Goal: Task Accomplishment & Management: Manage account settings

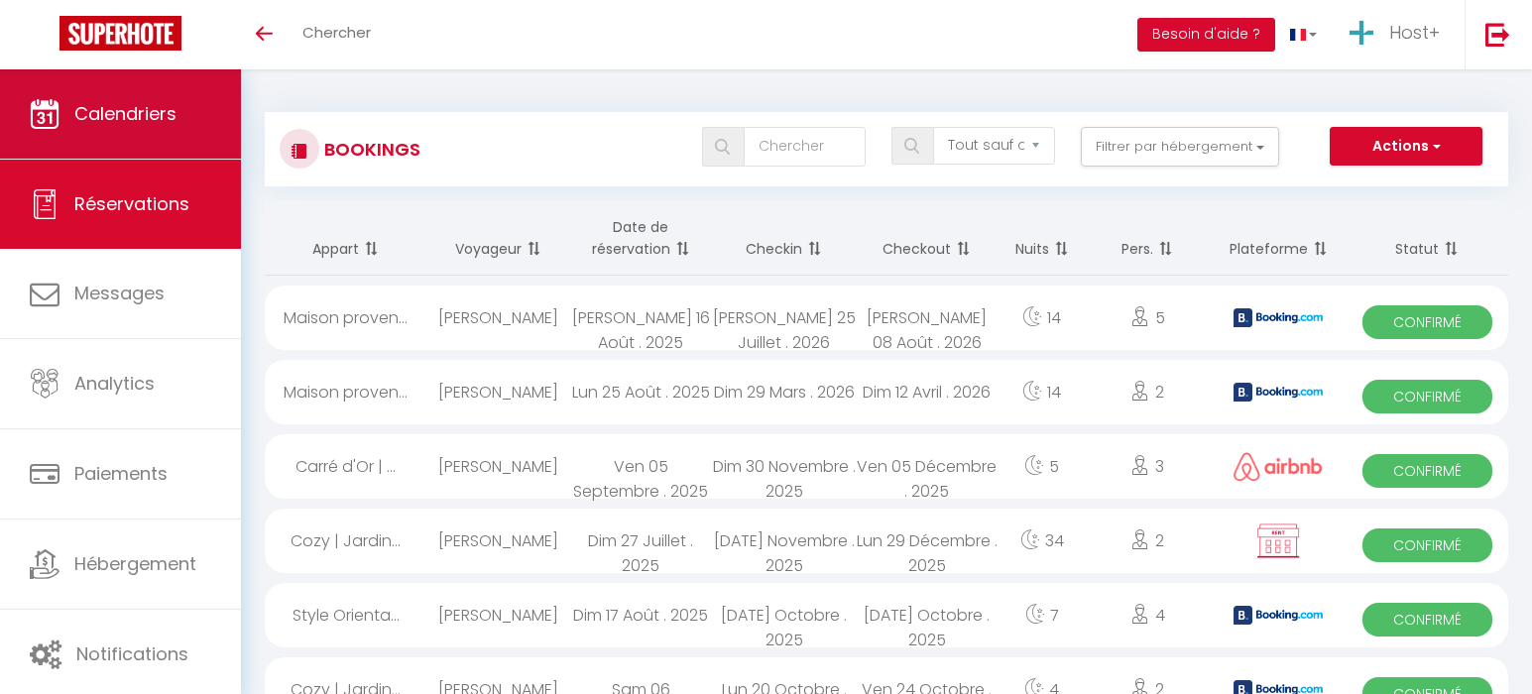
click at [147, 105] on span "Calendriers" at bounding box center [125, 113] width 102 height 25
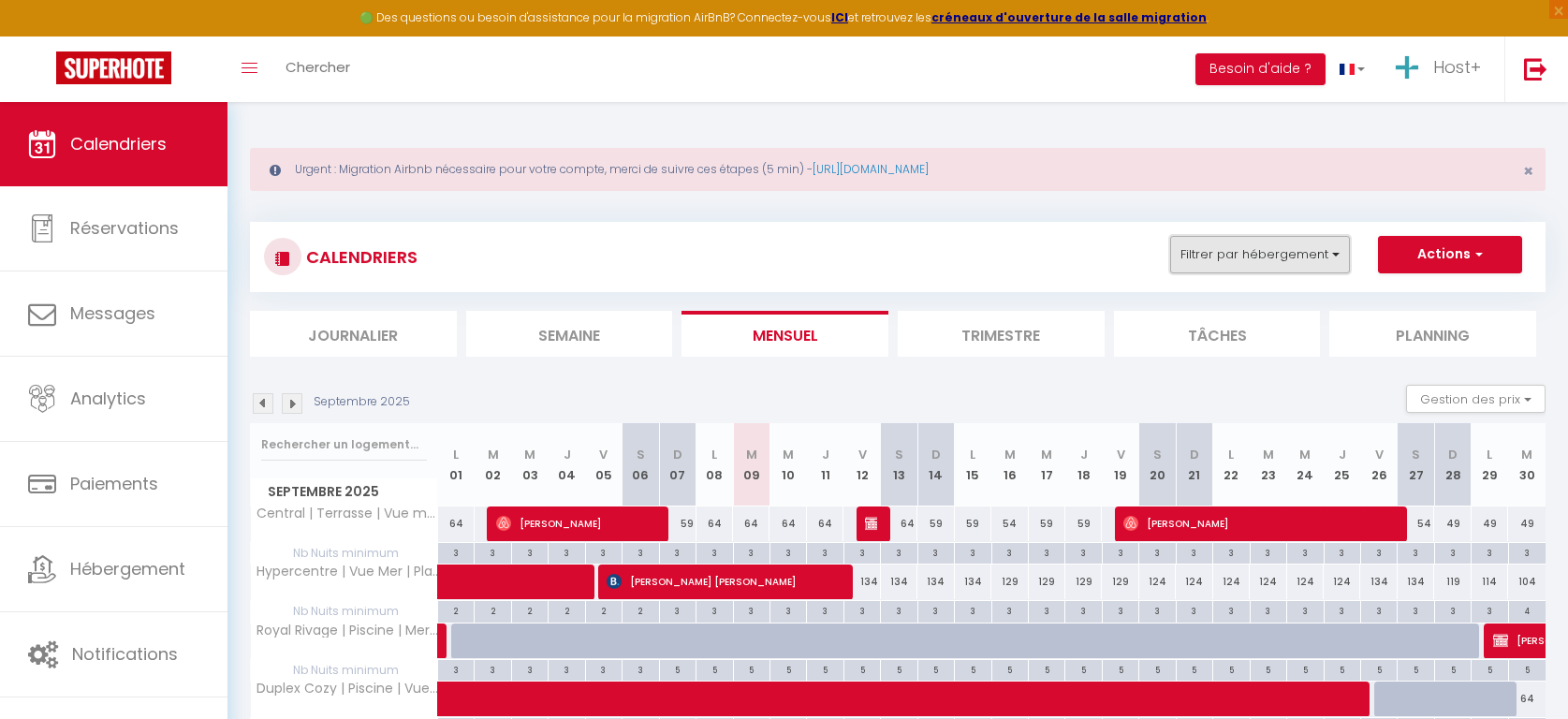
click at [1250, 250] on button "Filtrer par hébergement" at bounding box center [1260, 255] width 179 height 38
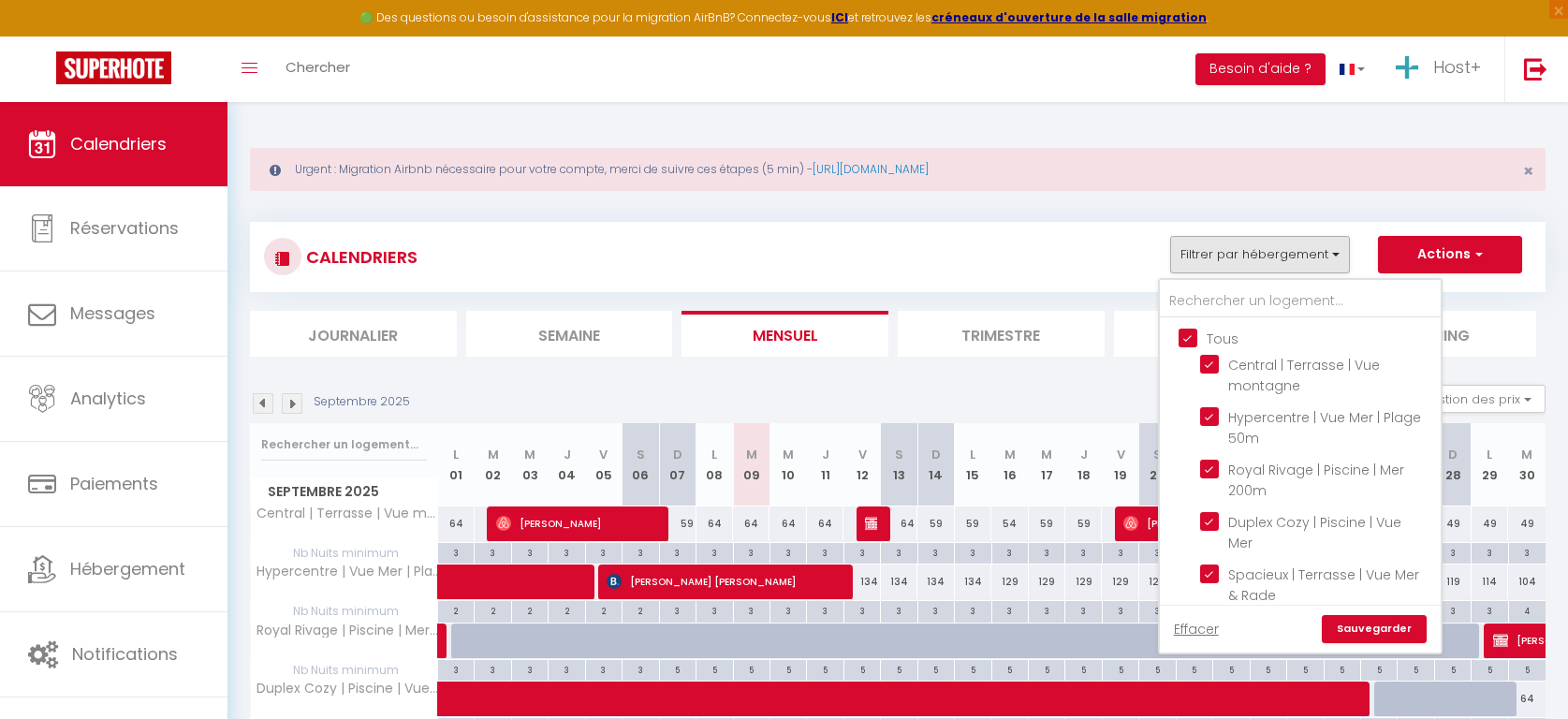
click at [1185, 333] on input "Tous" at bounding box center [1319, 337] width 281 height 19
checkbox input "false"
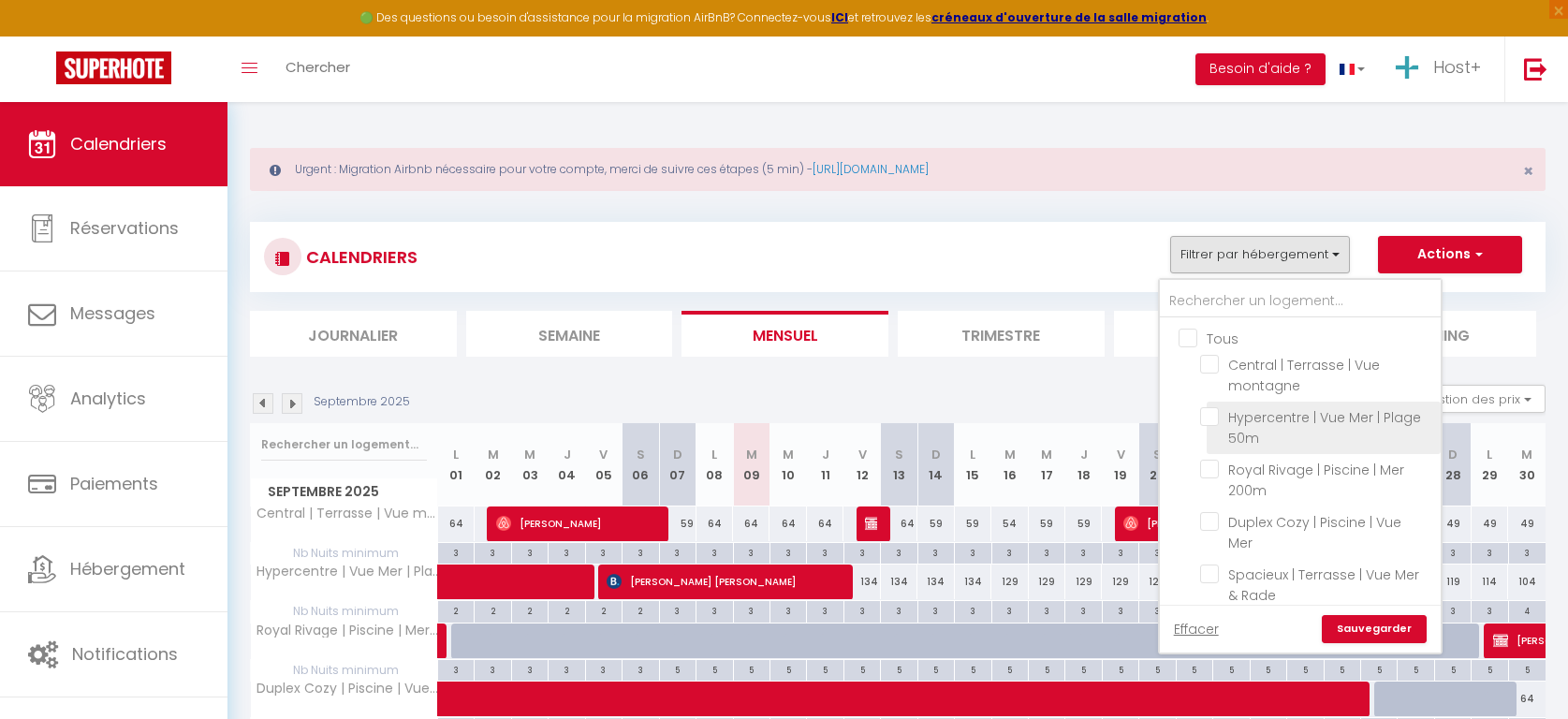
checkbox input "false"
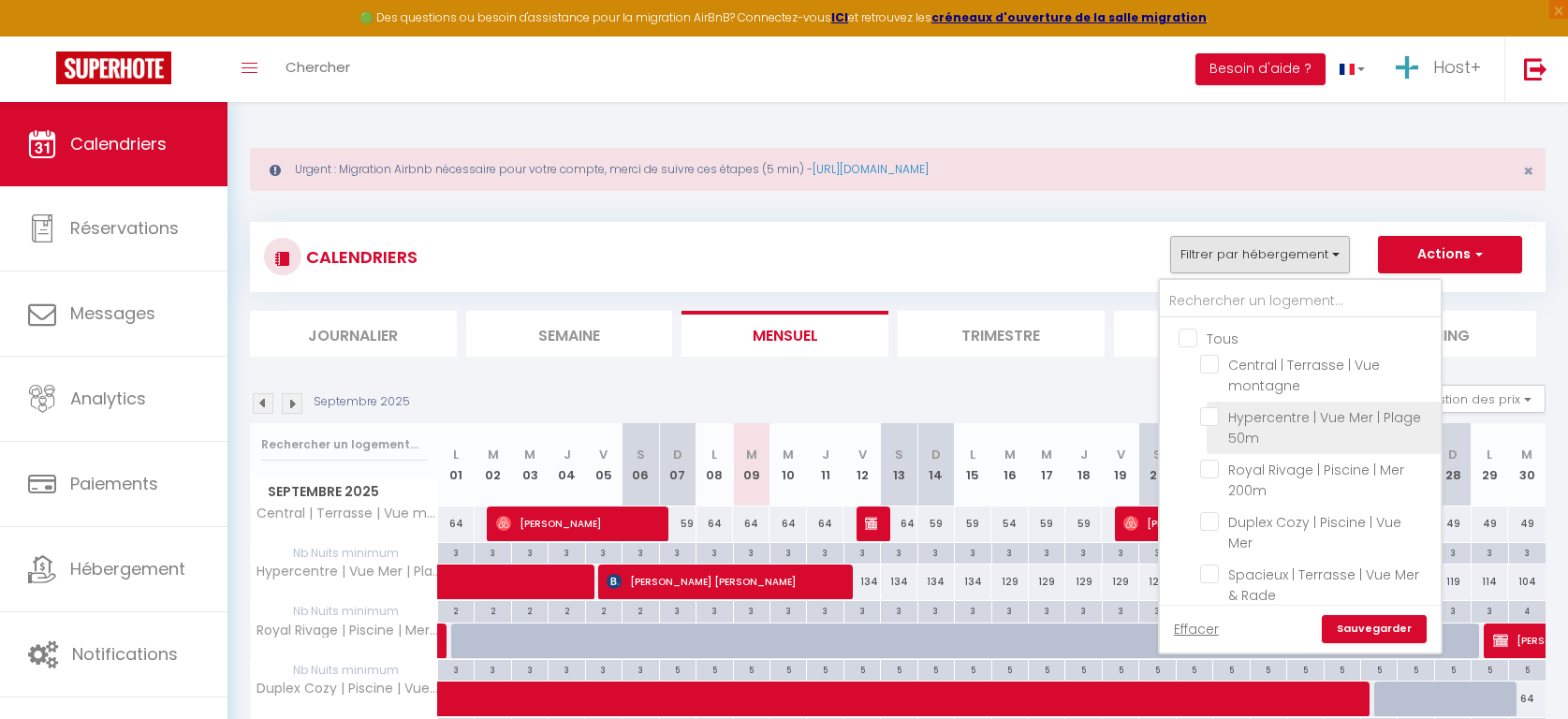
checkbox input "false"
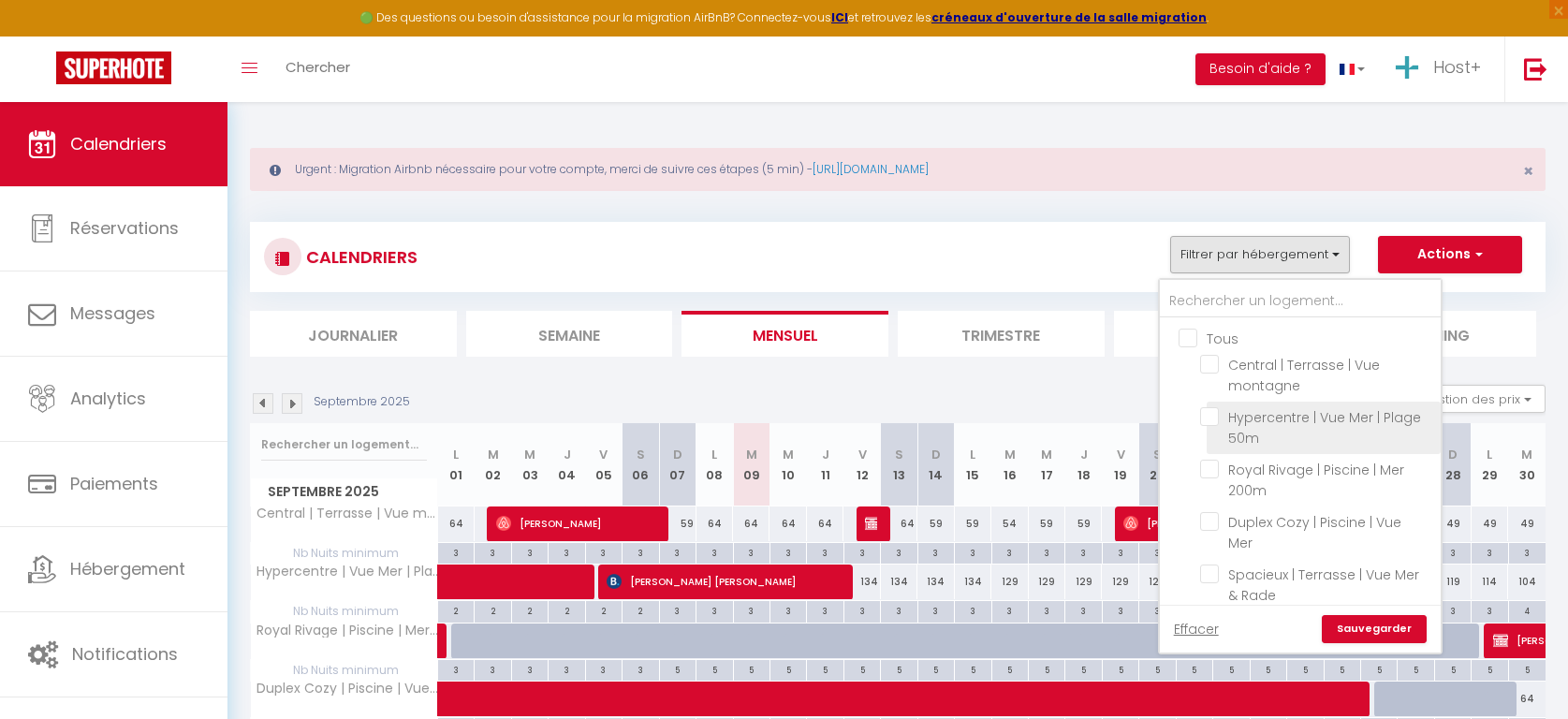
checkbox input "false"
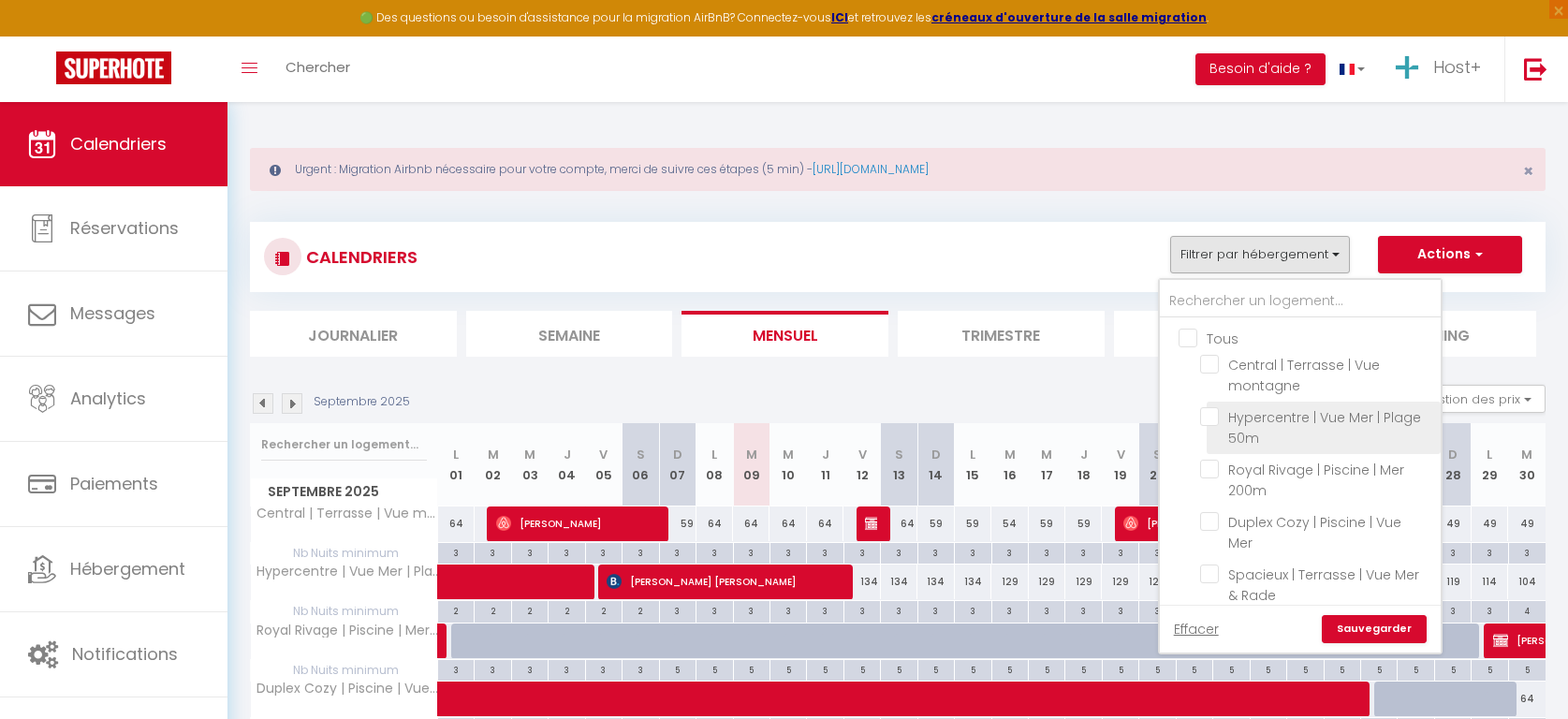
checkbox input "false"
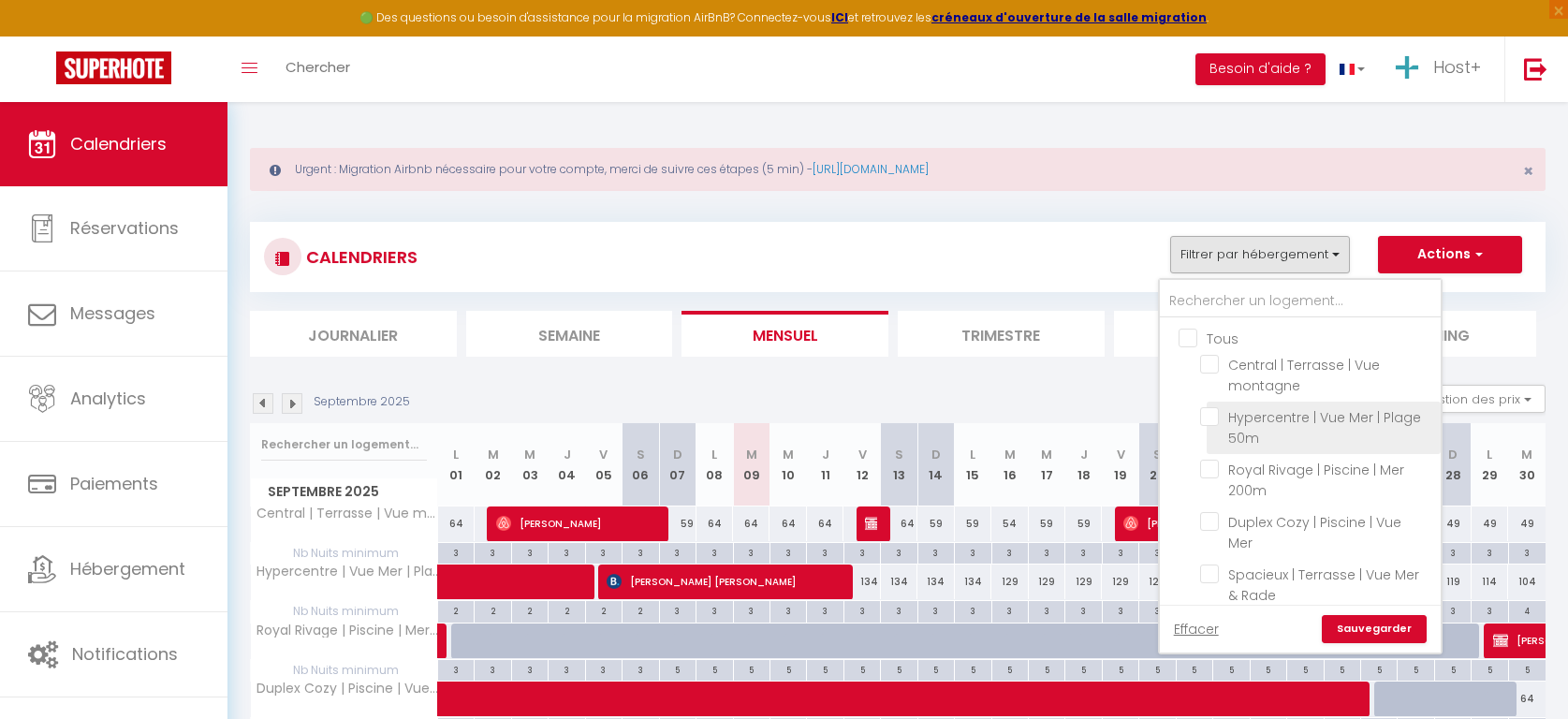
checkbox input "false"
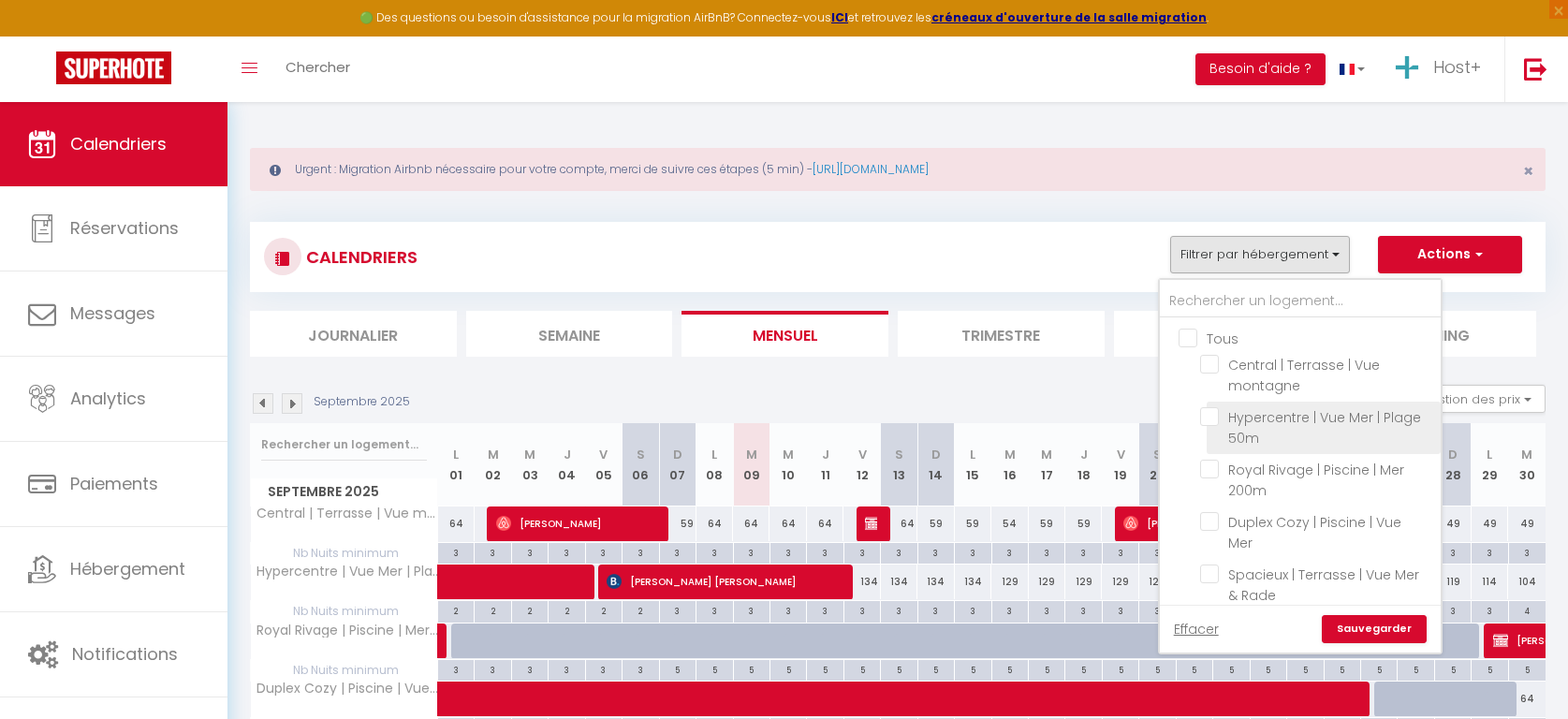
checkbox input "false"
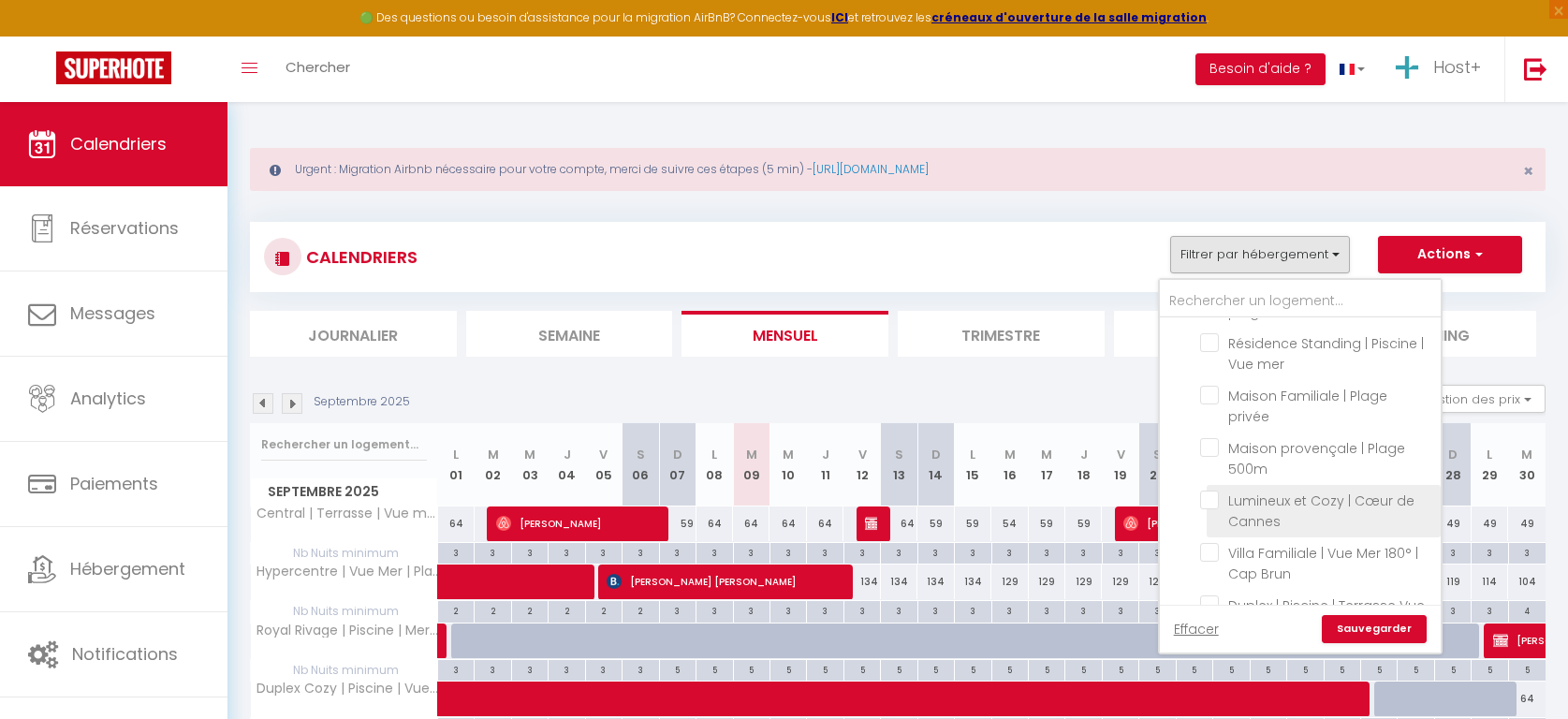
scroll to position [963, 0]
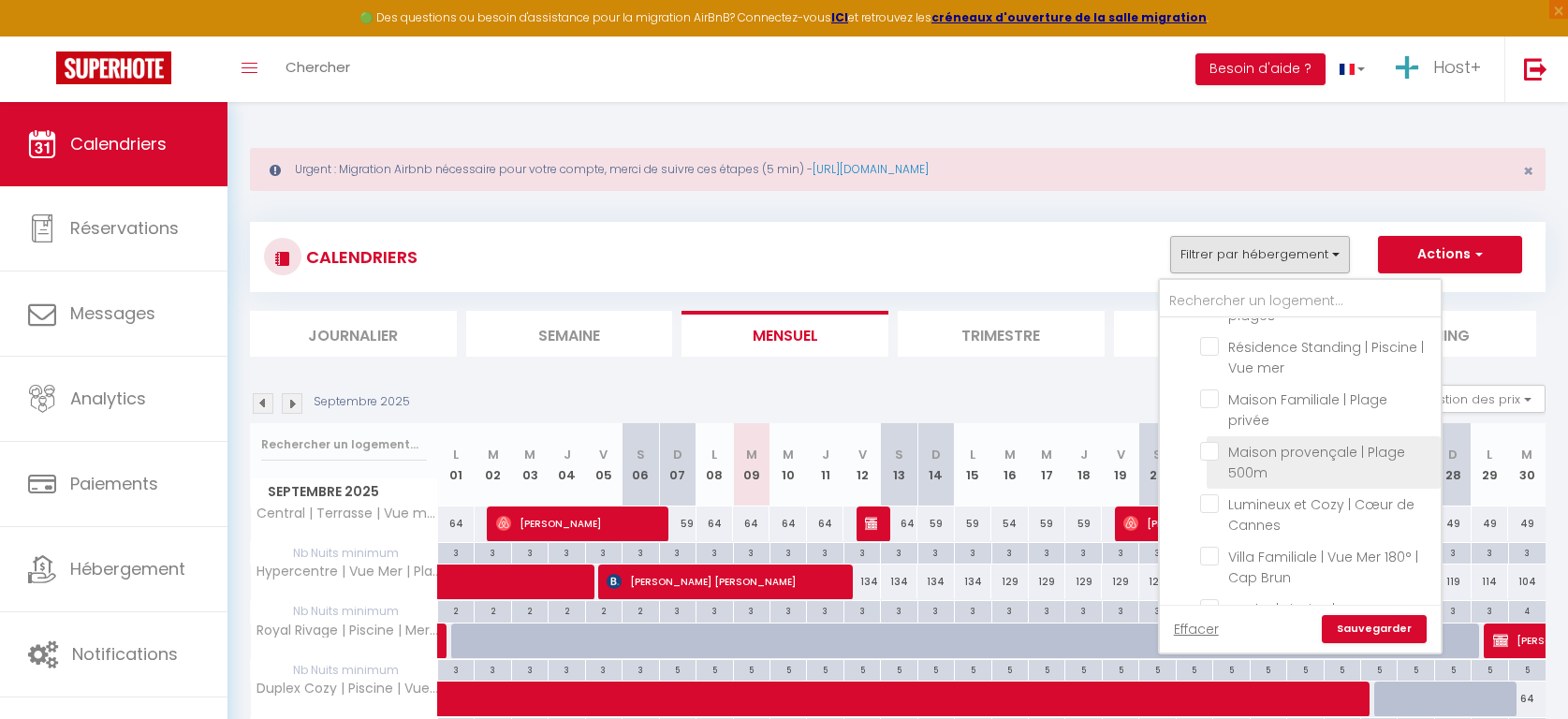
click at [1216, 451] on input "Maison provençale | Plage 500m" at bounding box center [1318, 452] width 234 height 19
checkbox input "true"
click at [1345, 619] on link "Sauvegarder" at bounding box center [1374, 629] width 105 height 28
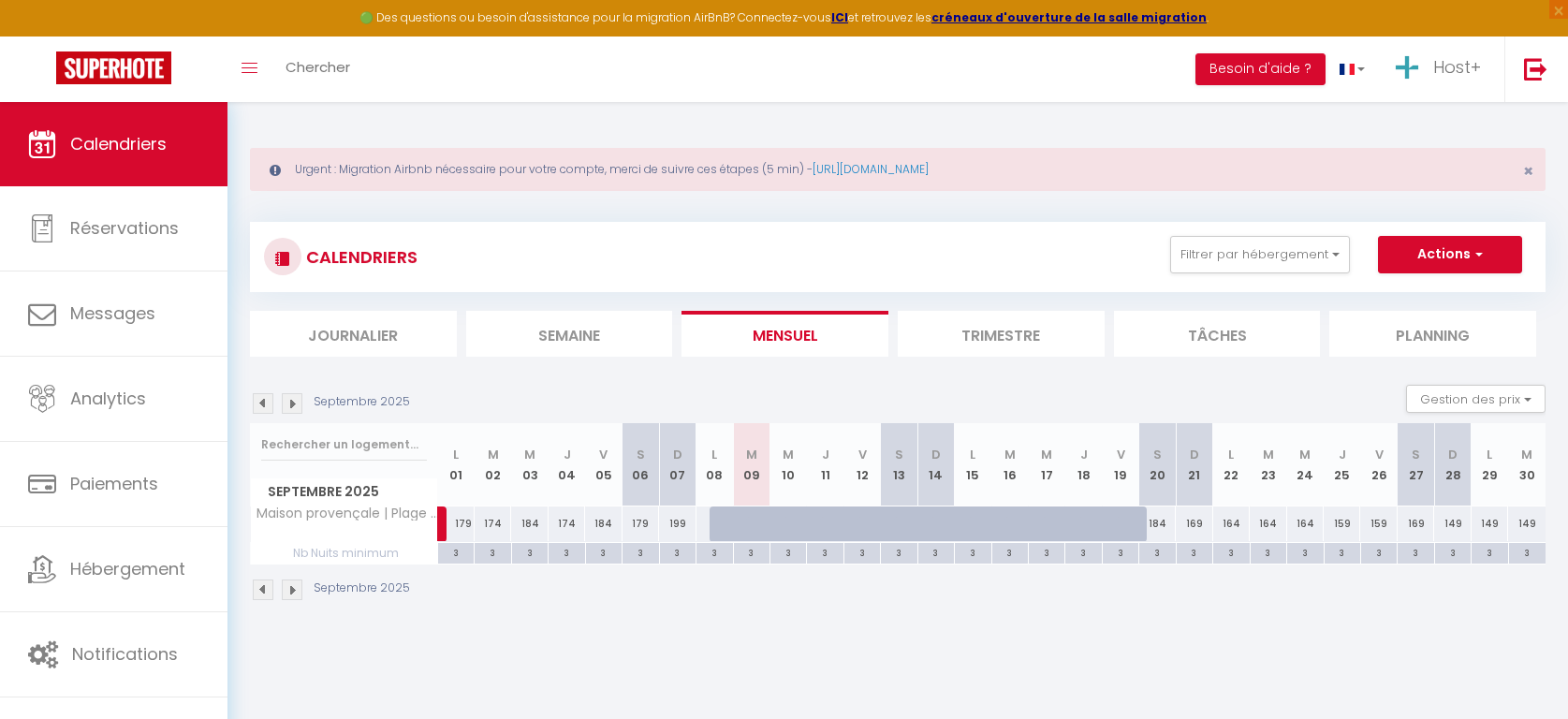
click at [293, 409] on img at bounding box center [292, 403] width 21 height 21
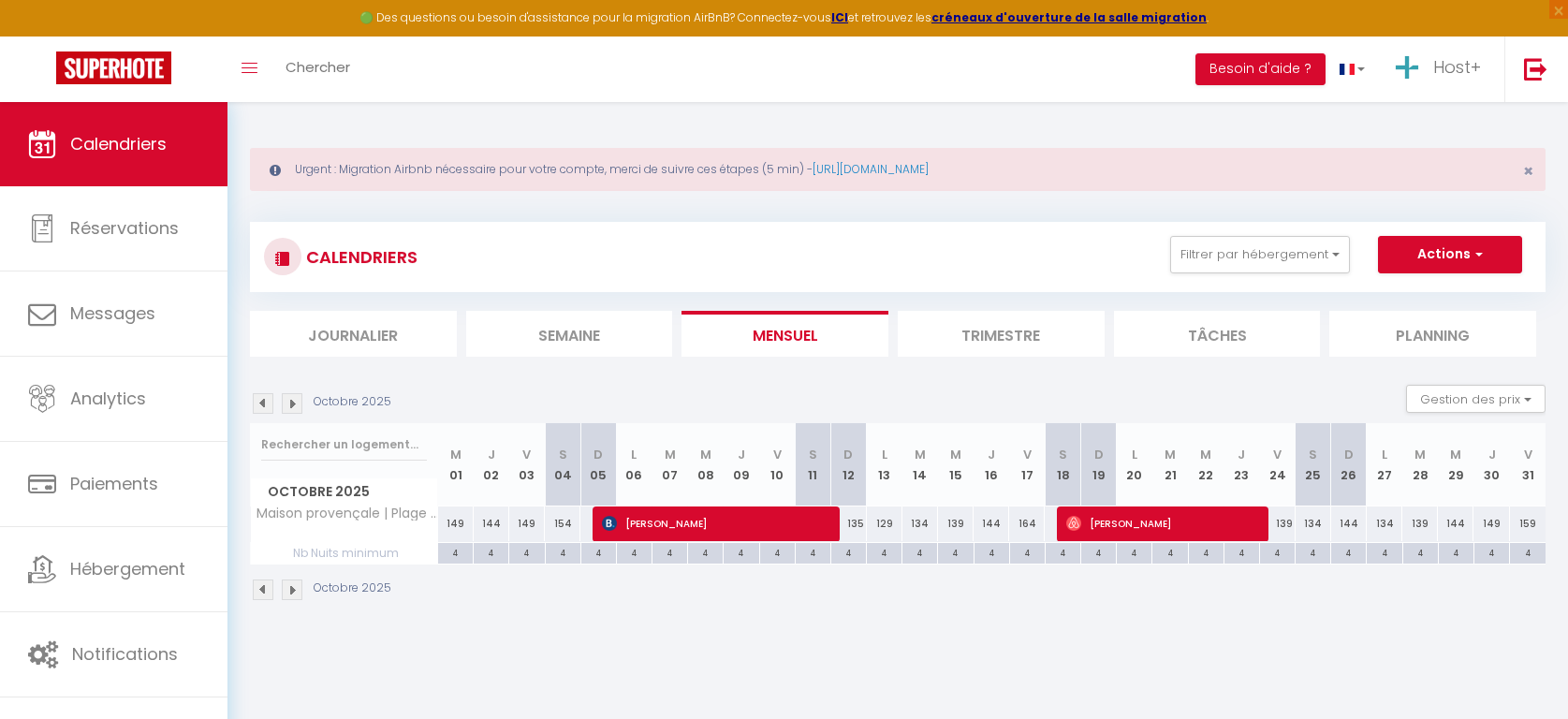
click at [293, 409] on img at bounding box center [292, 403] width 21 height 21
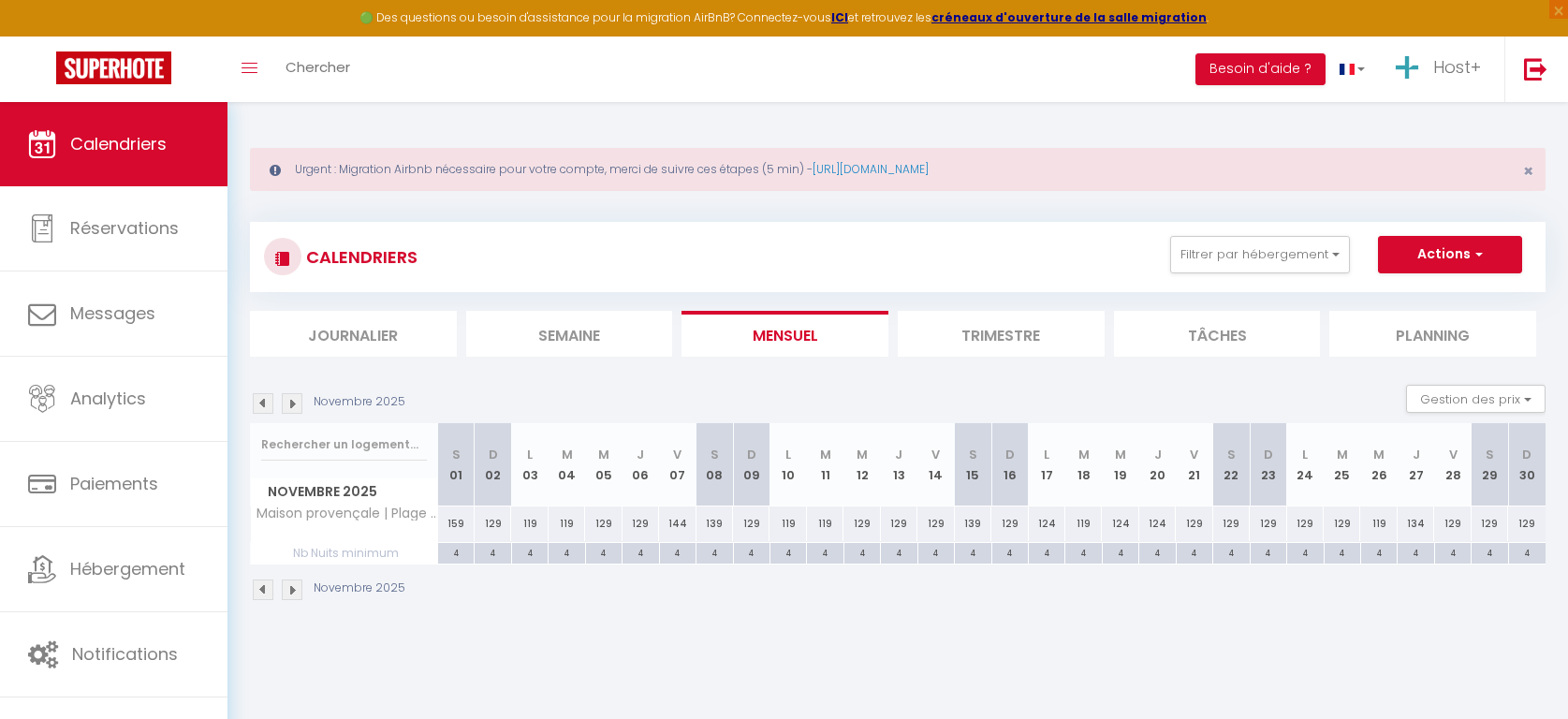
click at [293, 409] on img at bounding box center [292, 403] width 21 height 21
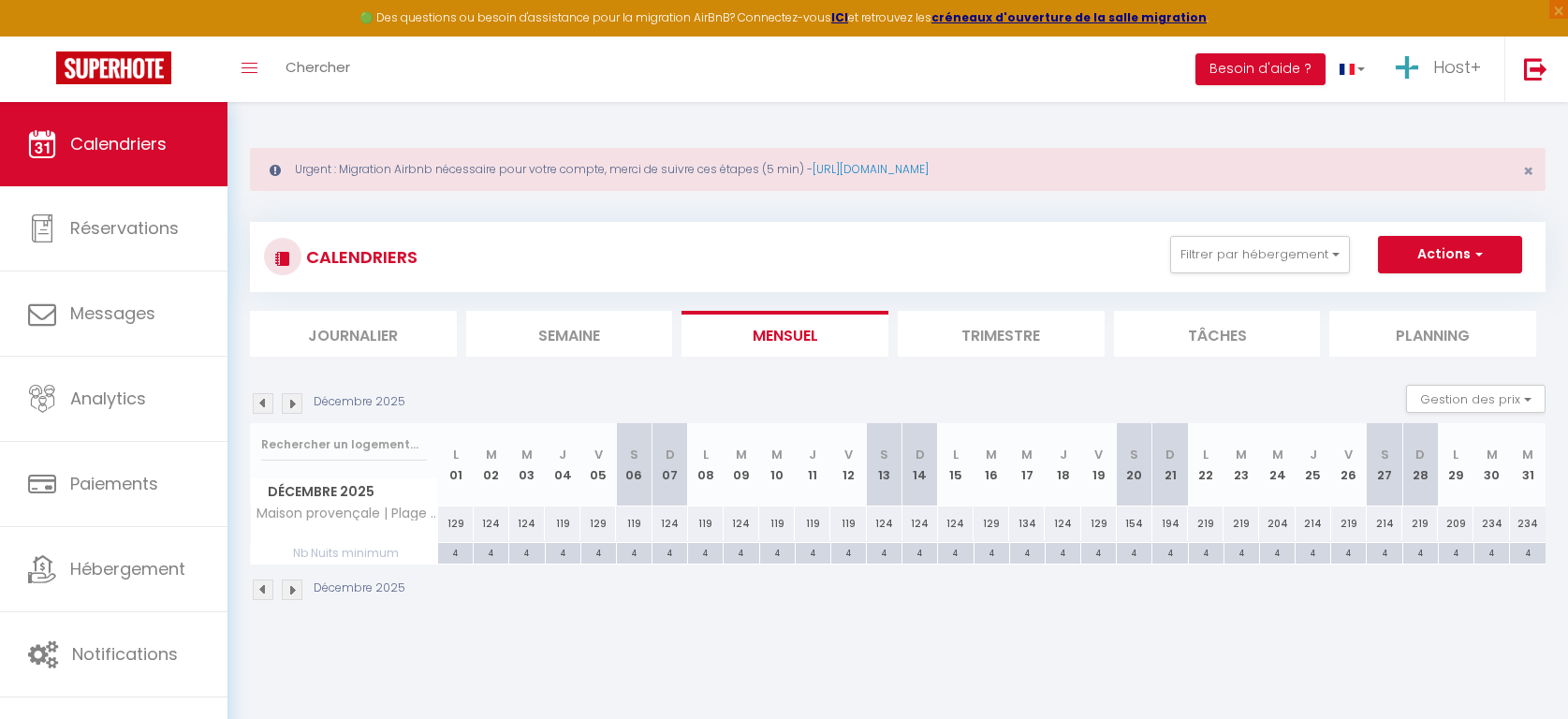
click at [293, 409] on img at bounding box center [292, 403] width 21 height 21
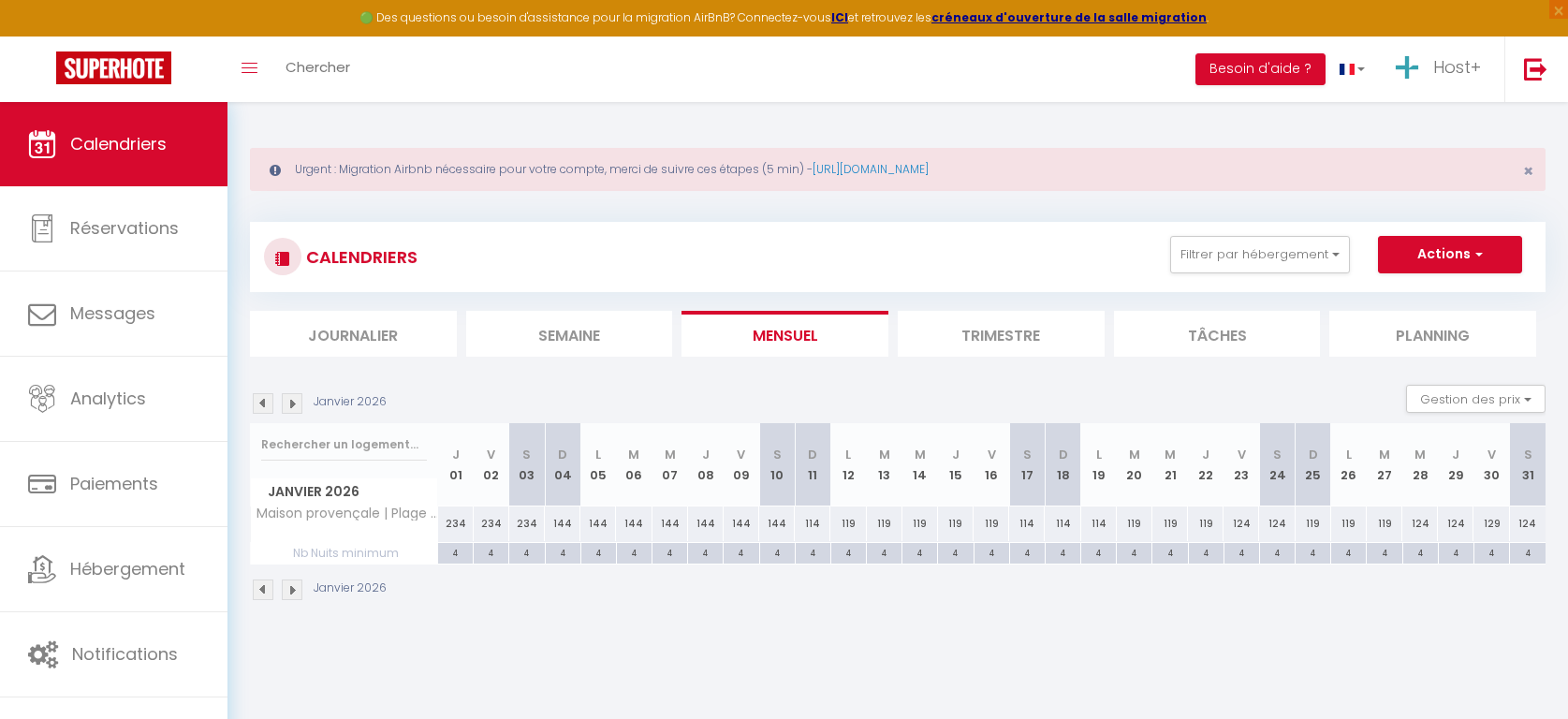
click at [262, 402] on img at bounding box center [264, 403] width 21 height 21
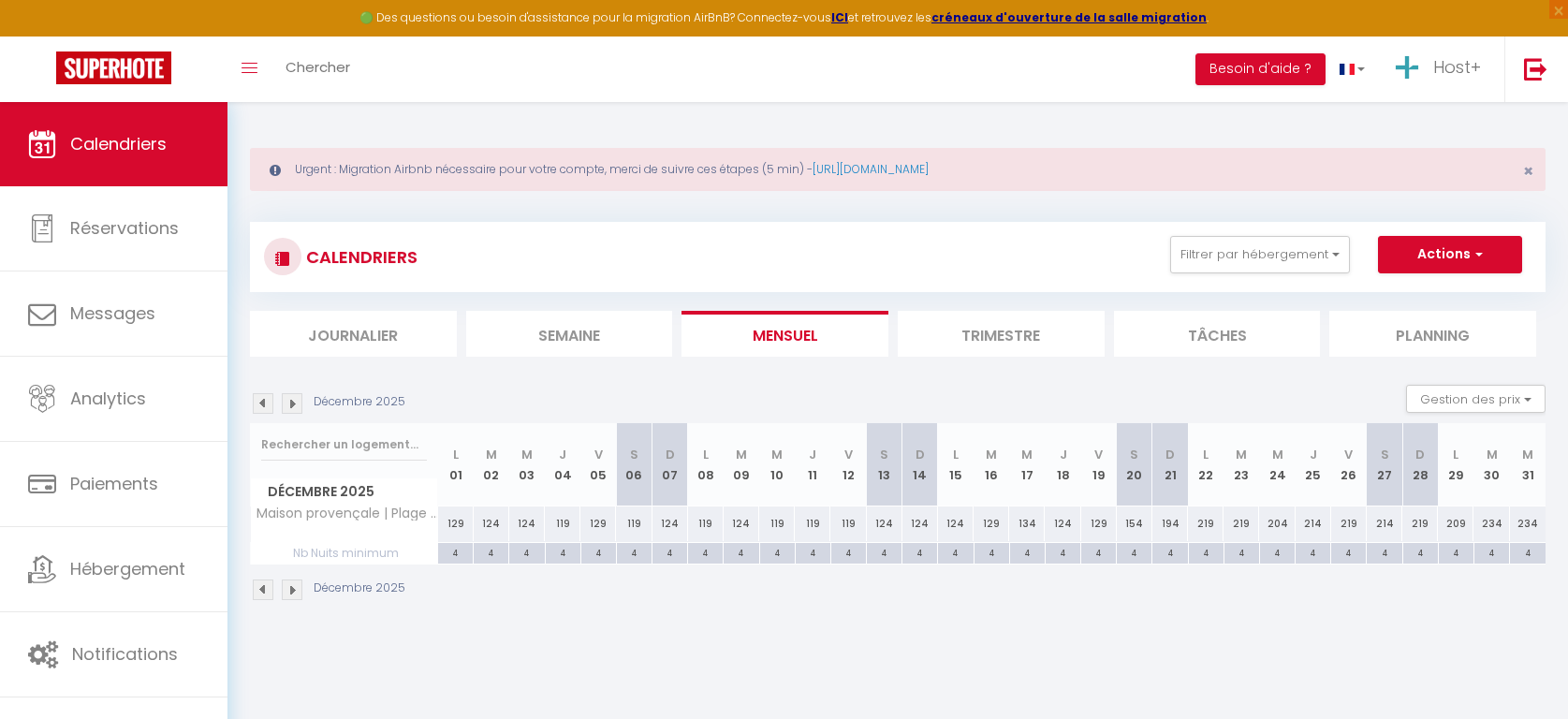
click at [284, 594] on img at bounding box center [292, 591] width 21 height 21
